Goal: Task Accomplishment & Management: Complete application form

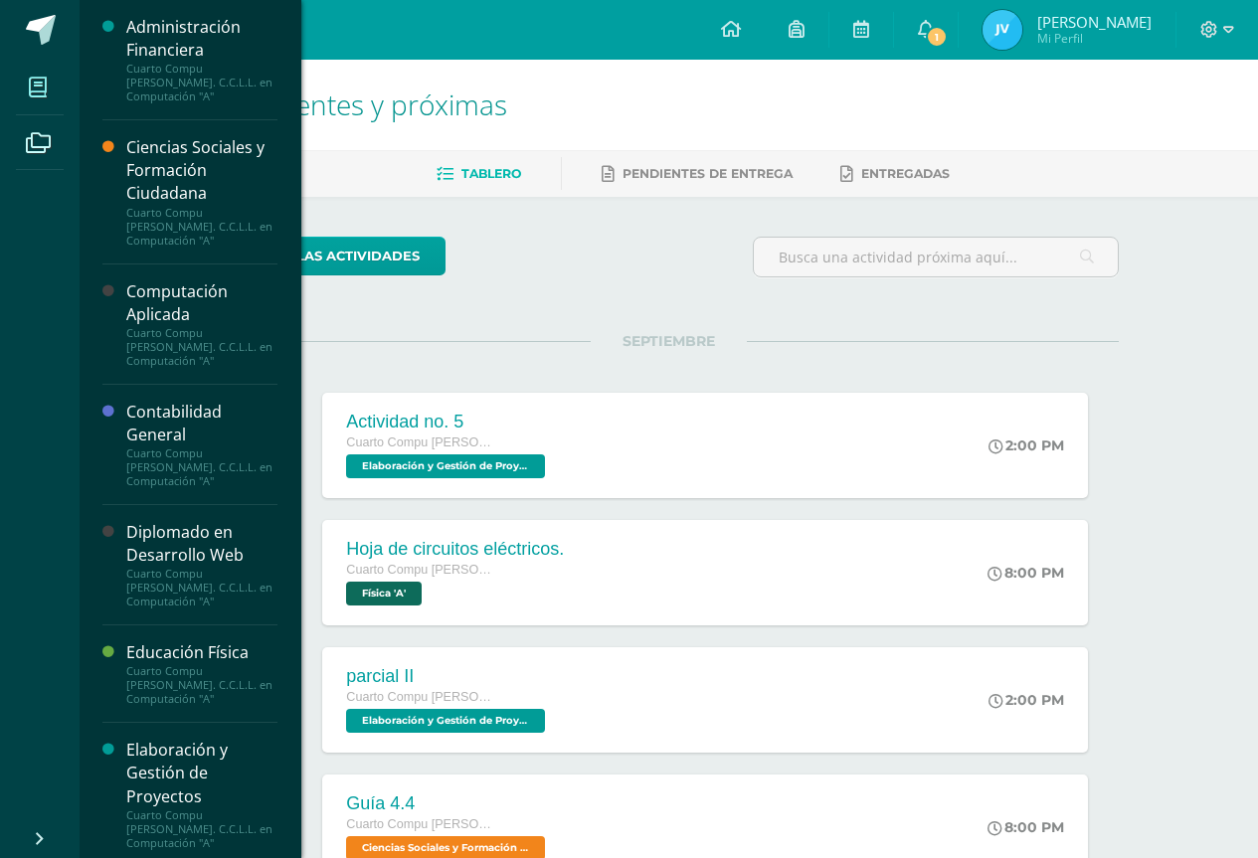
click at [56, 92] on span at bounding box center [38, 87] width 45 height 45
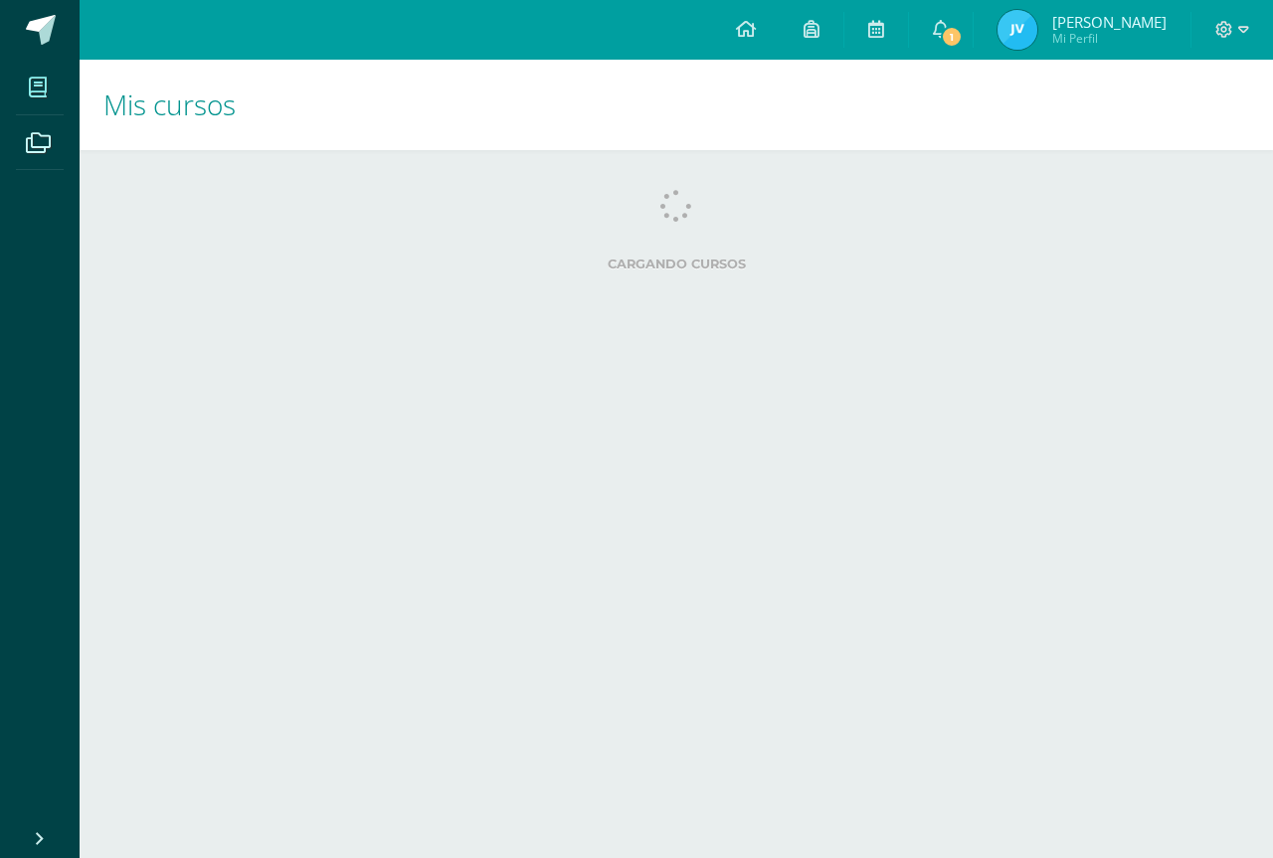
click at [162, 319] on html "Mis cursos Archivos Cerrar panel Administración Financiera Cuarto Compu Bach. C…" at bounding box center [636, 159] width 1273 height 319
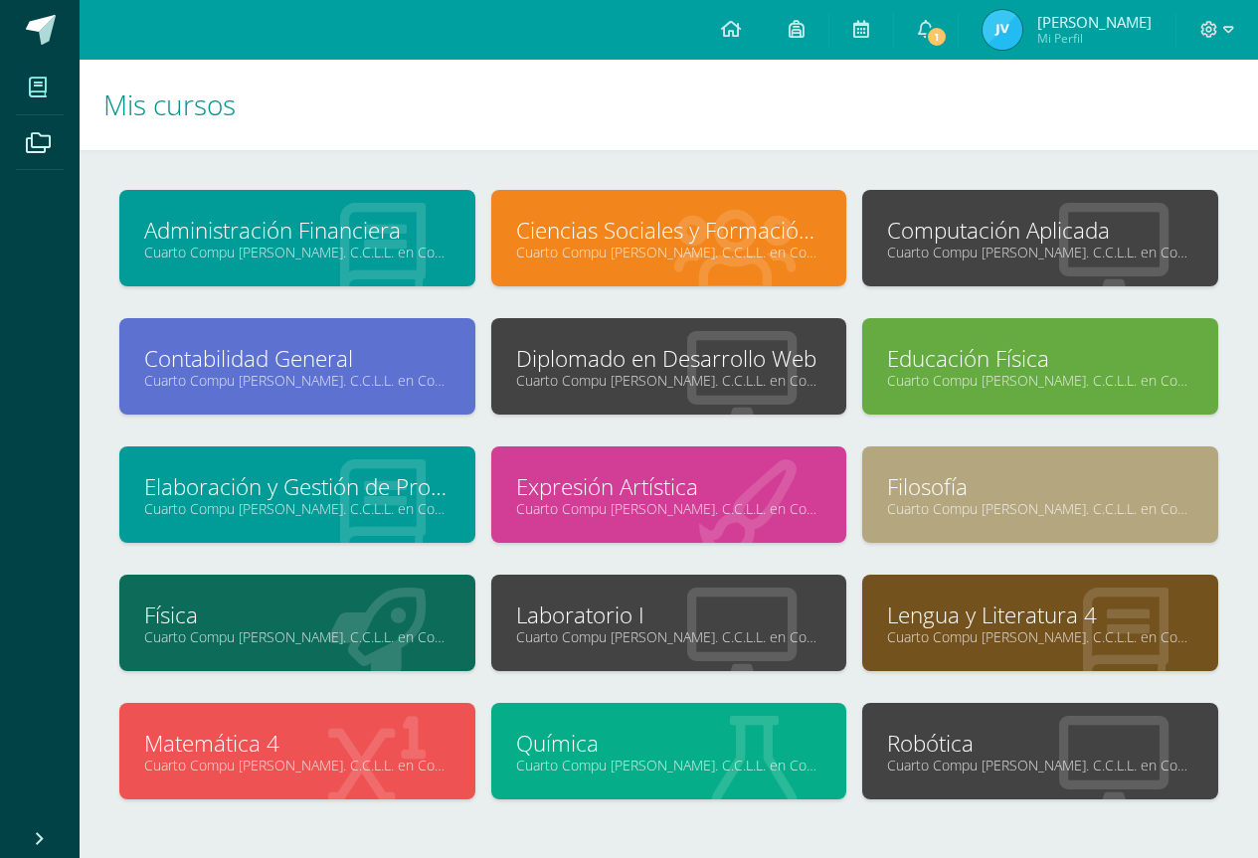
click at [1078, 220] on link "Computación Aplicada" at bounding box center [1040, 230] width 306 height 31
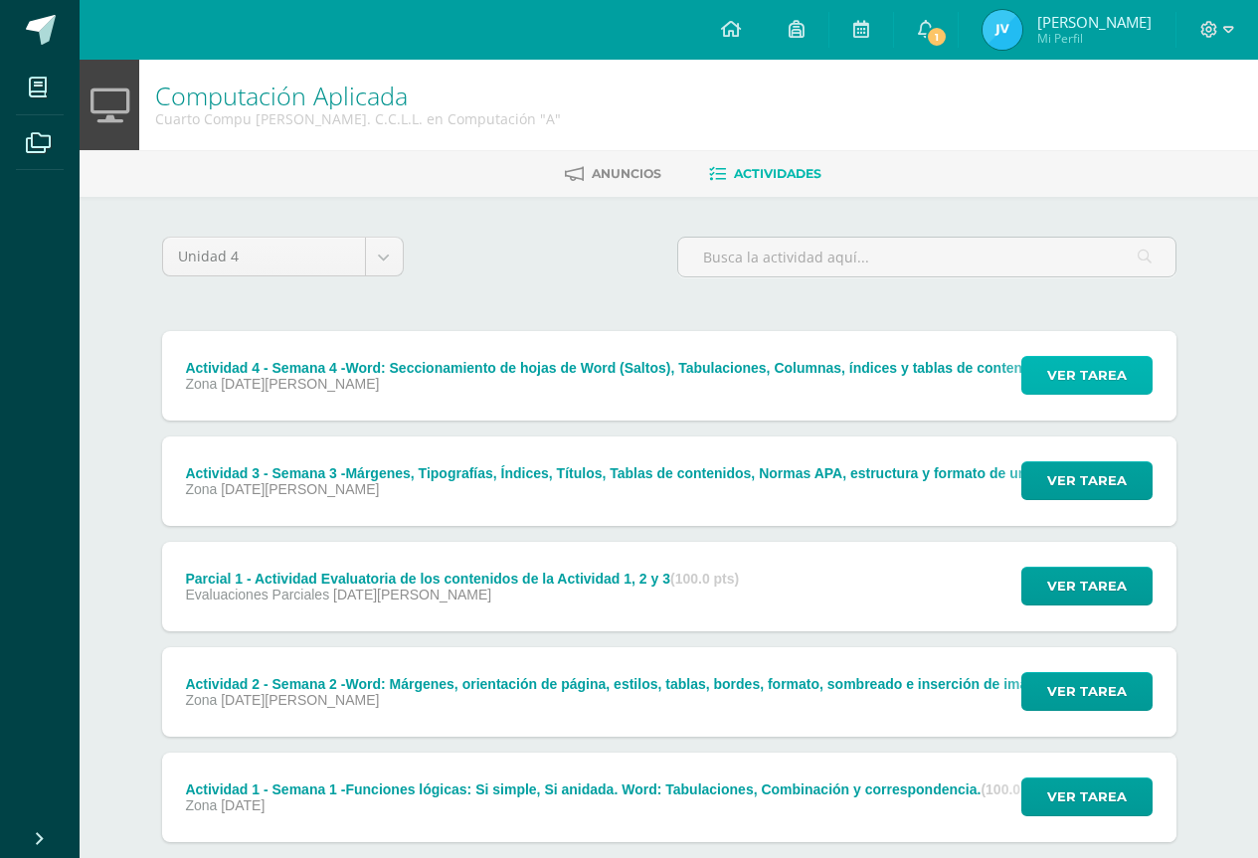
click at [1069, 371] on span "Ver tarea" at bounding box center [1087, 375] width 80 height 37
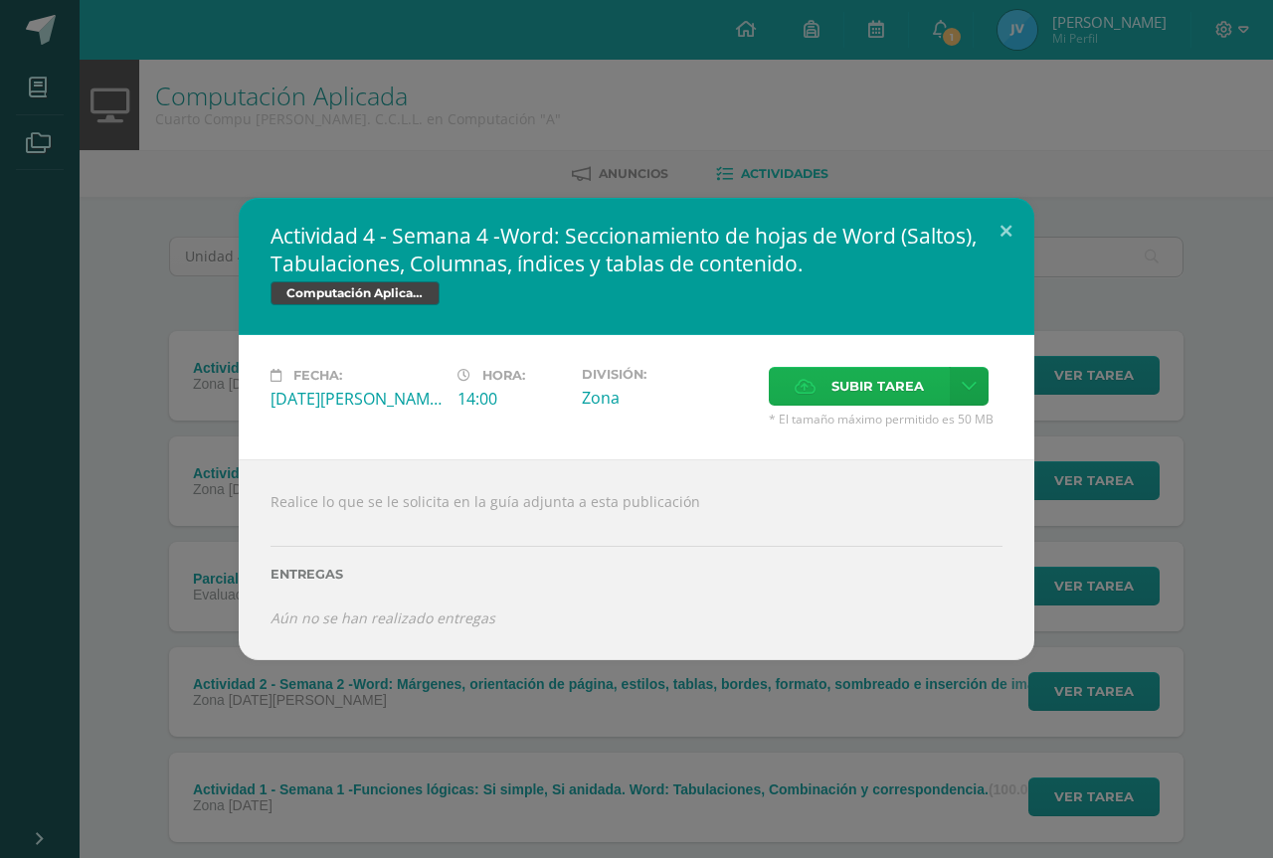
click at [825, 392] on label "Subir tarea" at bounding box center [859, 386] width 181 height 39
click at [0, 0] on input "Subir tarea" at bounding box center [0, 0] width 0 height 0
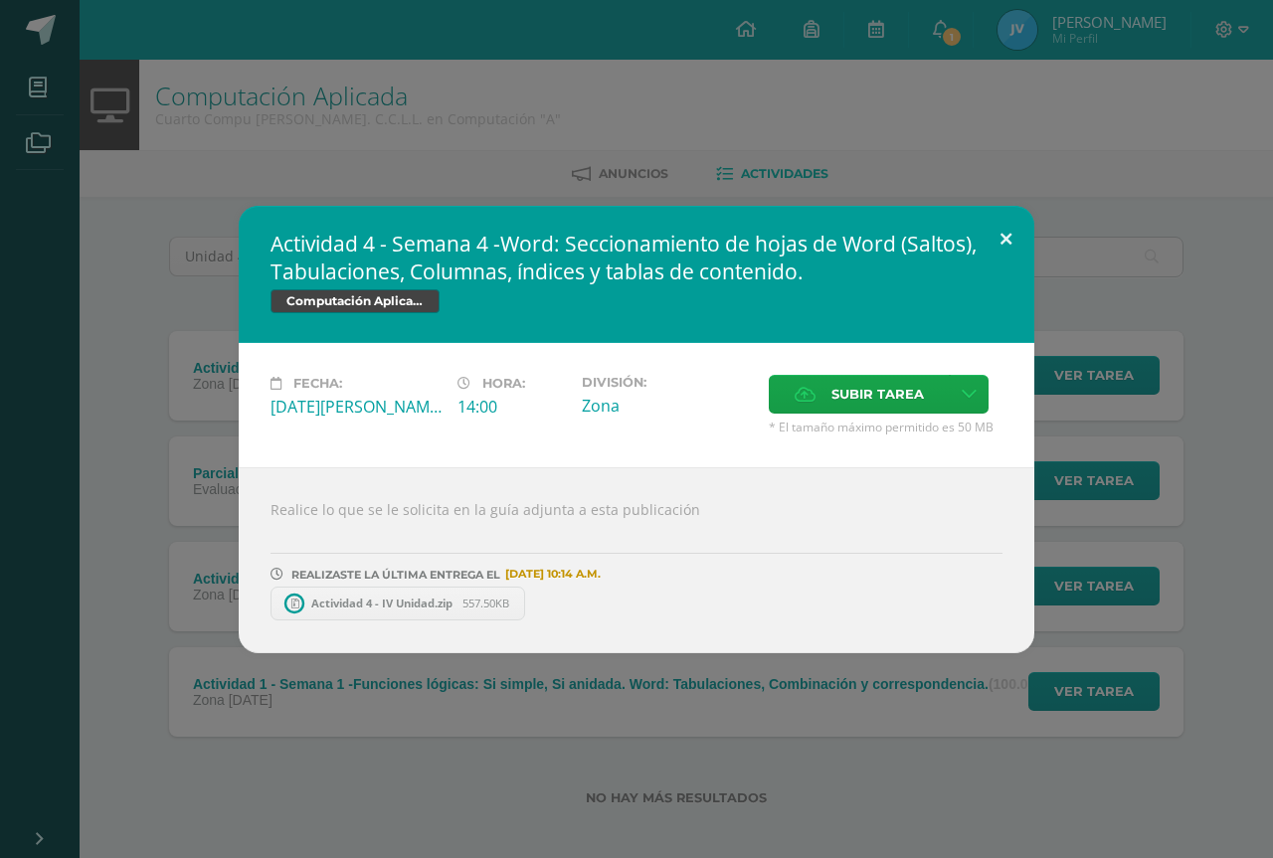
click at [989, 230] on button at bounding box center [1006, 240] width 57 height 68
